Goal: Information Seeking & Learning: Stay updated

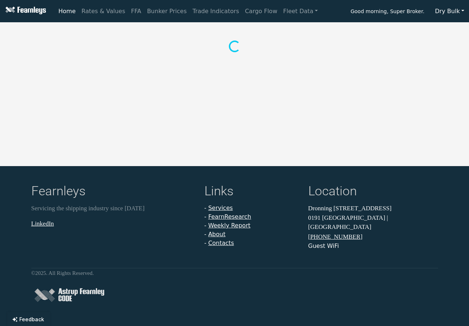
click at [449, 11] on button "Dry Bulk" at bounding box center [450, 11] width 39 height 14
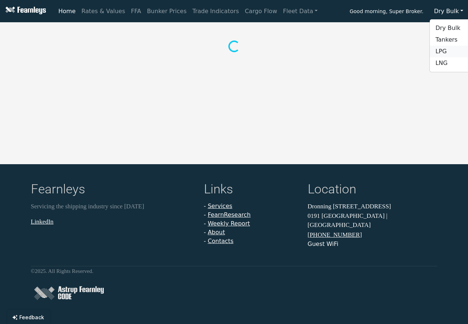
click at [444, 52] on link "LPG" at bounding box center [459, 52] width 58 height 12
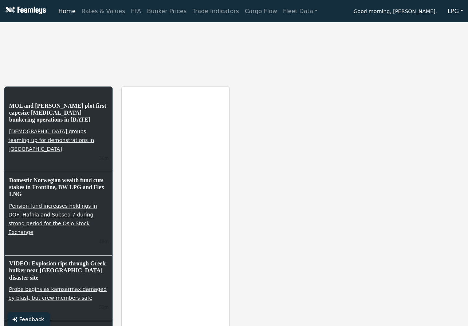
click at [20, 201] on div "Domestic Norwegian wealth fund cuts stakes in Frontline, BW LPG and Flex LNG Pe…" at bounding box center [59, 213] width 108 height 83
click at [21, 207] on link "Pension fund increases holdings in DOF, Hafnia and Subsea 7 during strong perio…" at bounding box center [52, 219] width 89 height 34
click at [96, 12] on link "Rates & Values" at bounding box center [104, 11] width 50 height 15
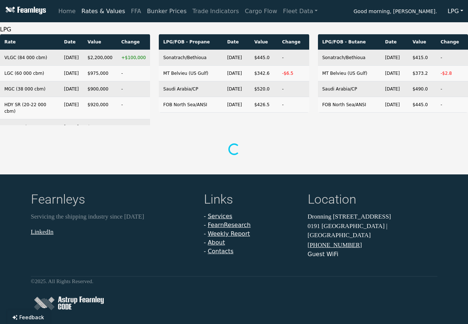
click at [145, 8] on link "Bunker Prices" at bounding box center [167, 11] width 46 height 15
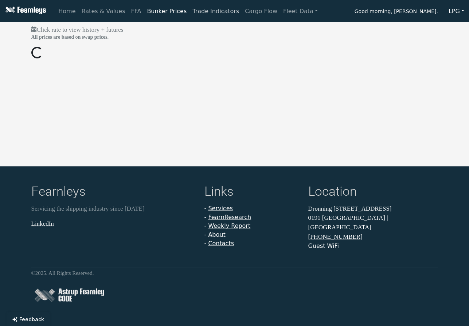
click at [199, 10] on link "Trade Indicators" at bounding box center [216, 11] width 52 height 15
click at [288, 12] on link "Fleet Data" at bounding box center [300, 11] width 40 height 15
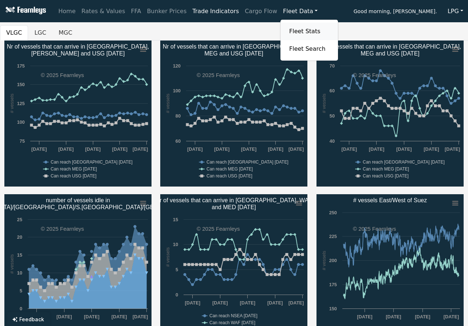
click at [287, 29] on link "Fleet Stats" at bounding box center [310, 31] width 46 height 15
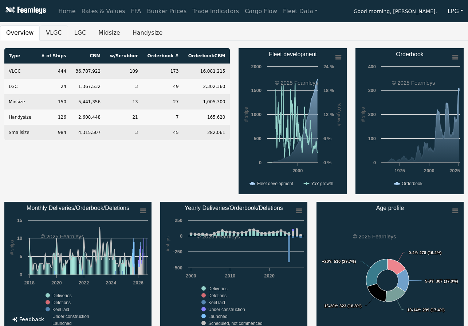
click at [51, 32] on button "VLGC" at bounding box center [54, 32] width 28 height 15
